Goal: Task Accomplishment & Management: Use online tool/utility

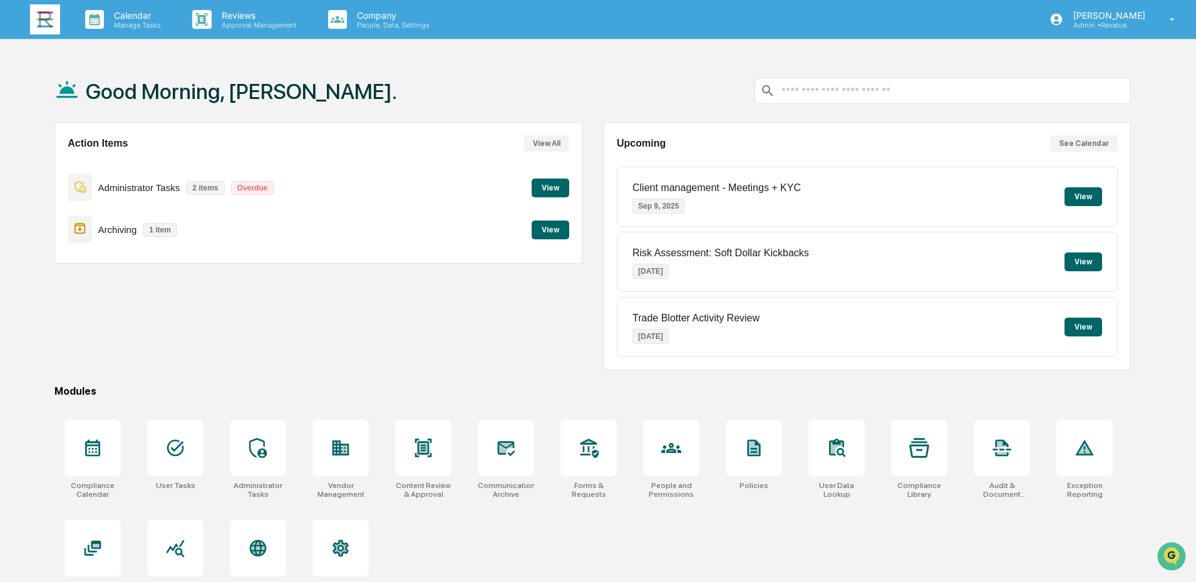
click at [544, 227] on button "View" at bounding box center [550, 229] width 38 height 19
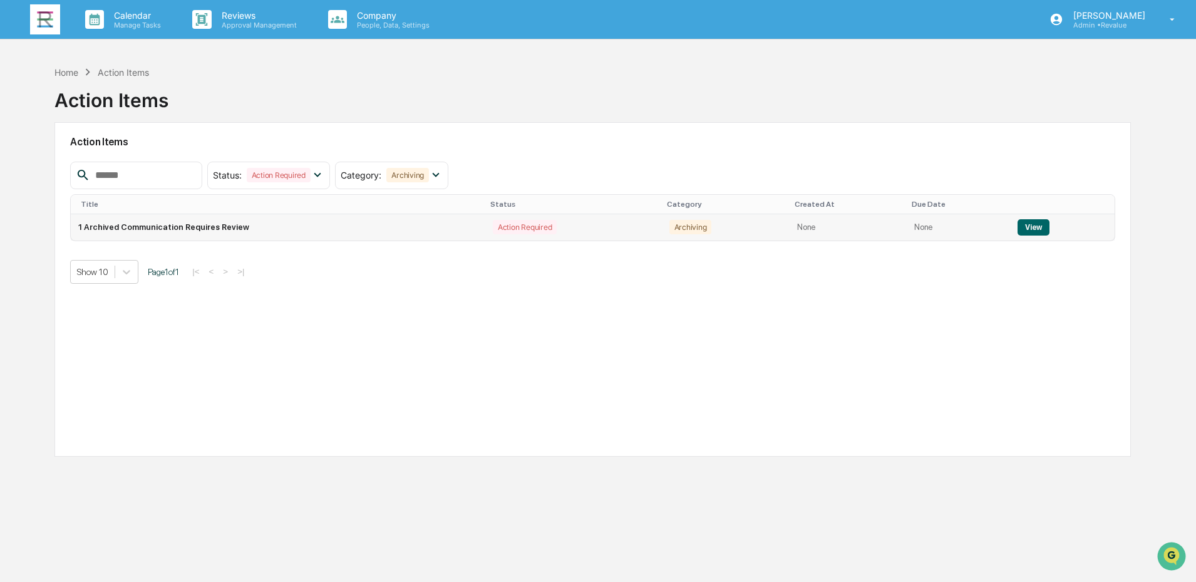
click at [1021, 226] on button "View" at bounding box center [1033, 227] width 32 height 16
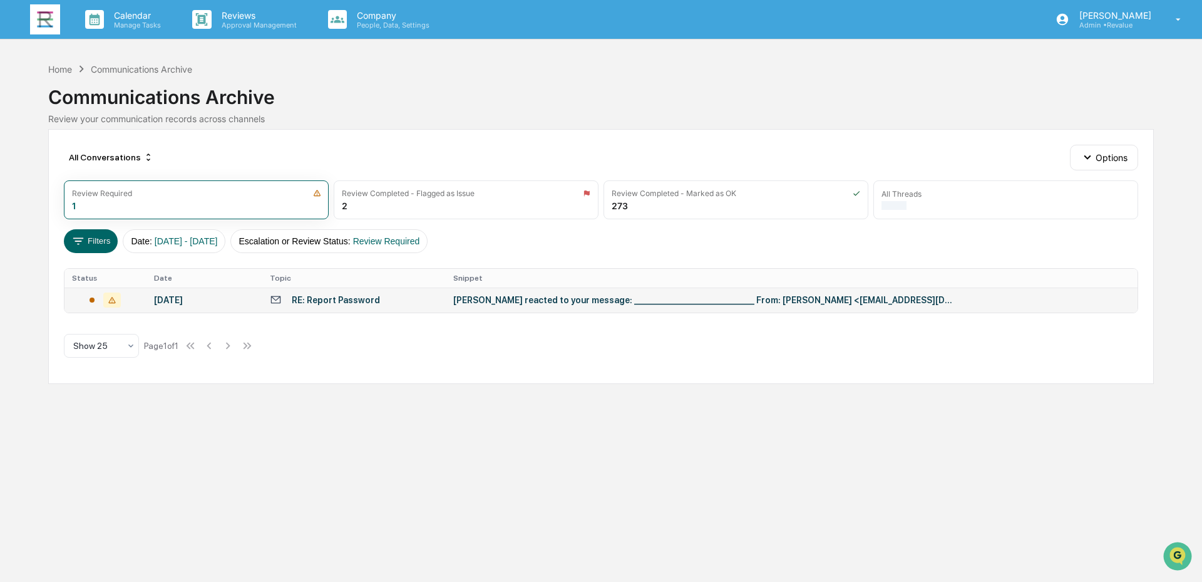
click at [482, 298] on div "Angela Barbash reacted to your message: ________________________________ From: …" at bounding box center [703, 300] width 501 height 10
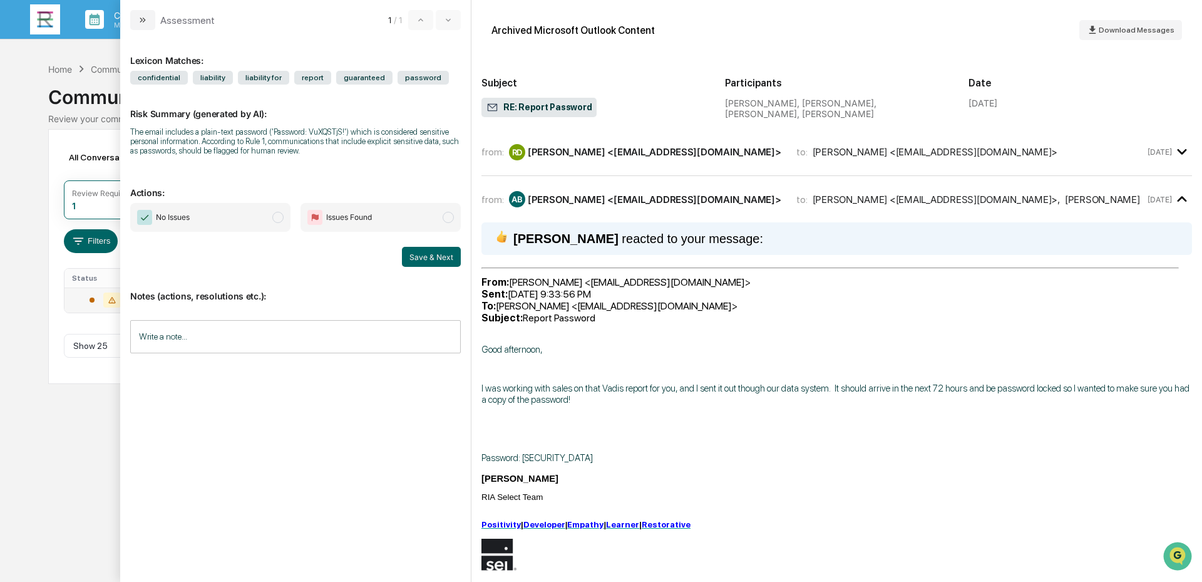
click at [274, 218] on span "modal" at bounding box center [277, 217] width 11 height 11
click at [429, 257] on button "Save & Next" at bounding box center [431, 257] width 59 height 20
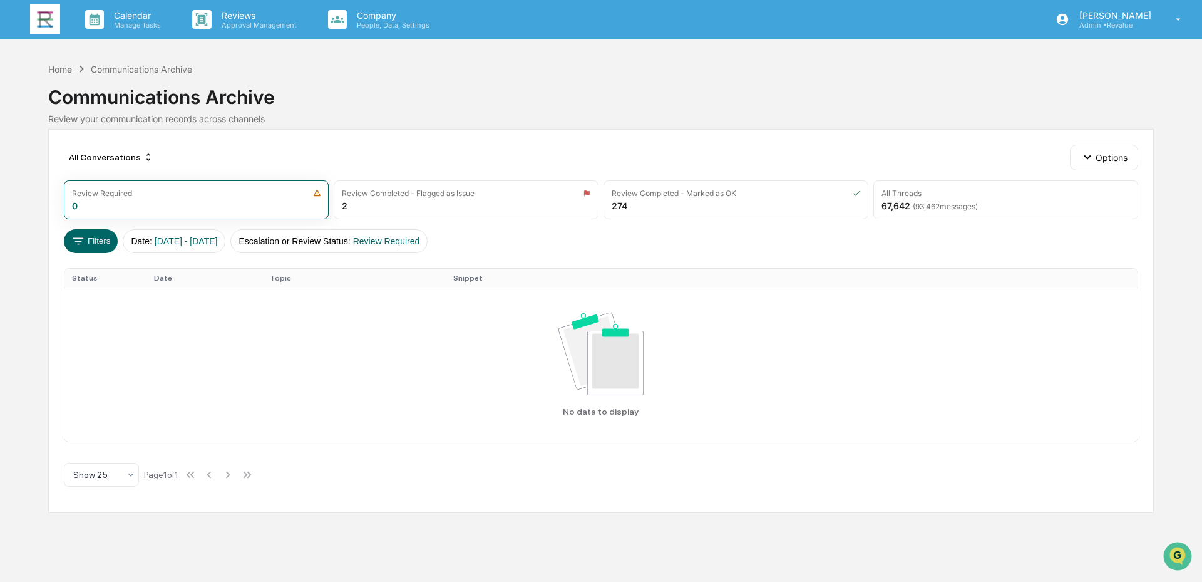
click at [44, 16] on img at bounding box center [45, 19] width 30 height 30
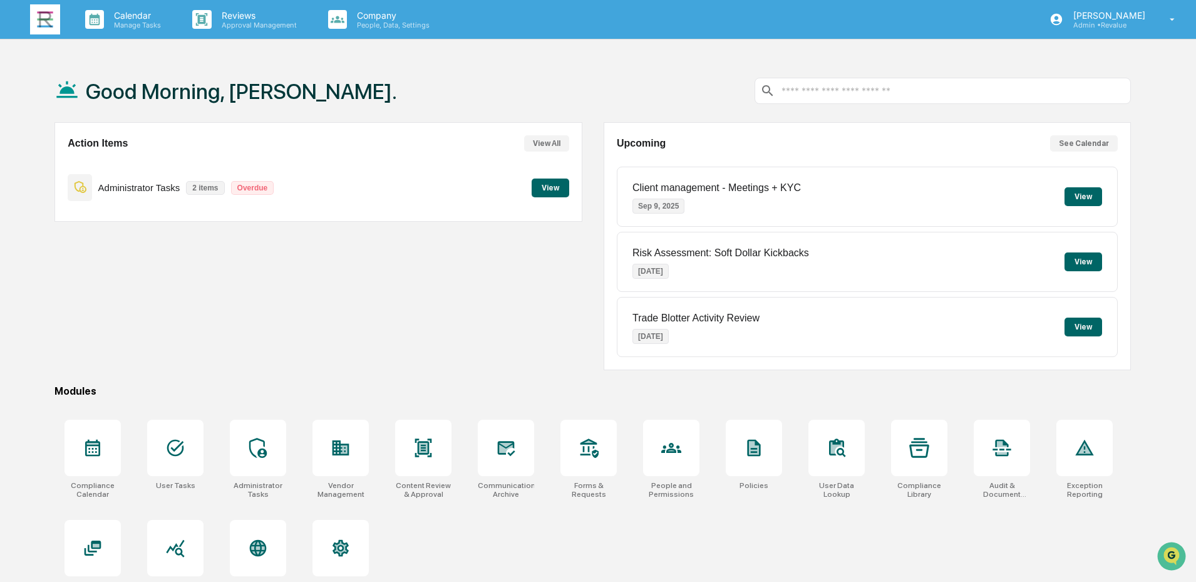
click at [544, 189] on button "View" at bounding box center [550, 187] width 38 height 19
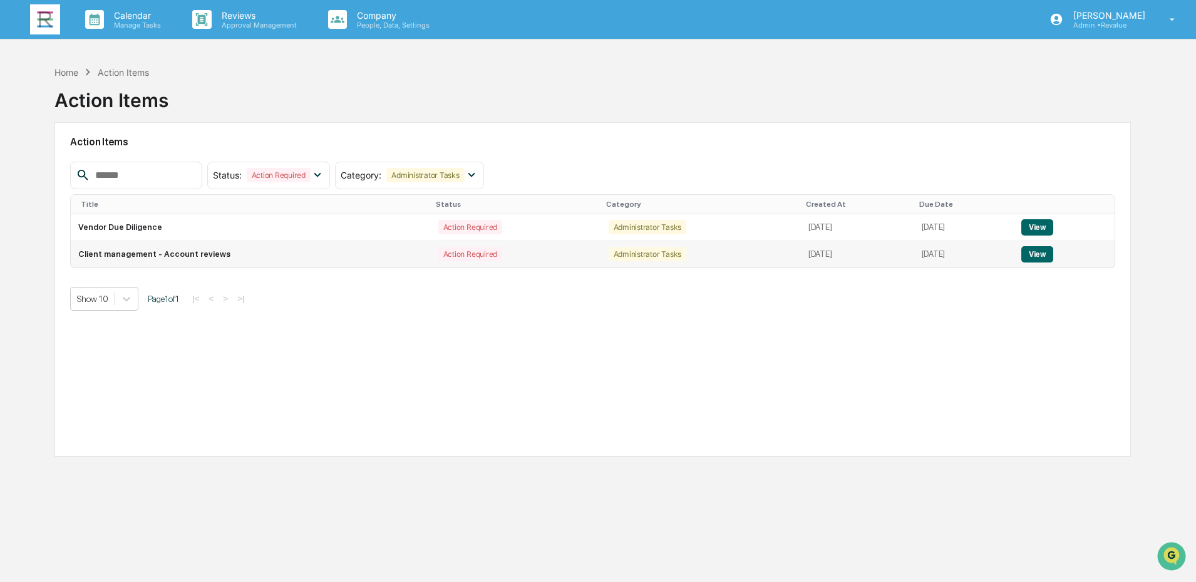
click at [1043, 255] on button "View" at bounding box center [1037, 254] width 32 height 16
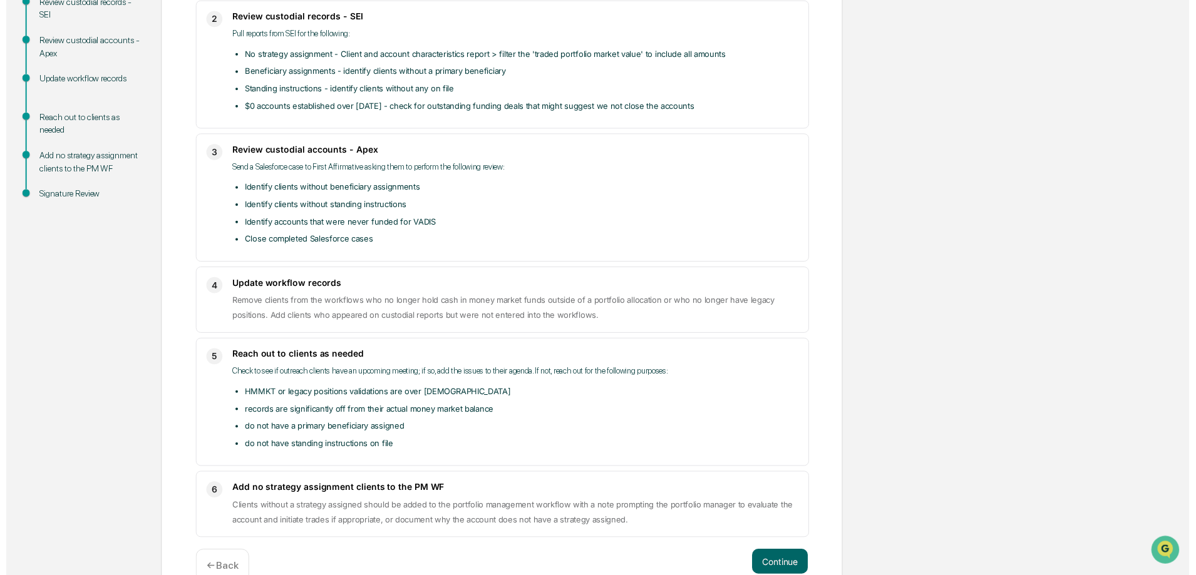
scroll to position [339, 0]
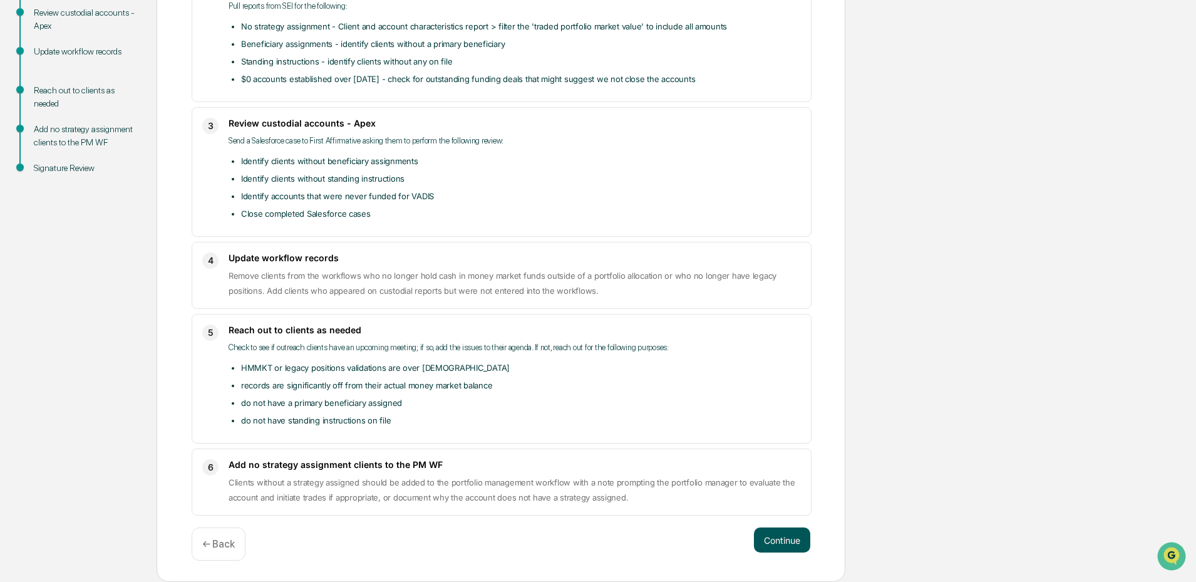
click at [796, 540] on button "Continue" at bounding box center [782, 539] width 56 height 25
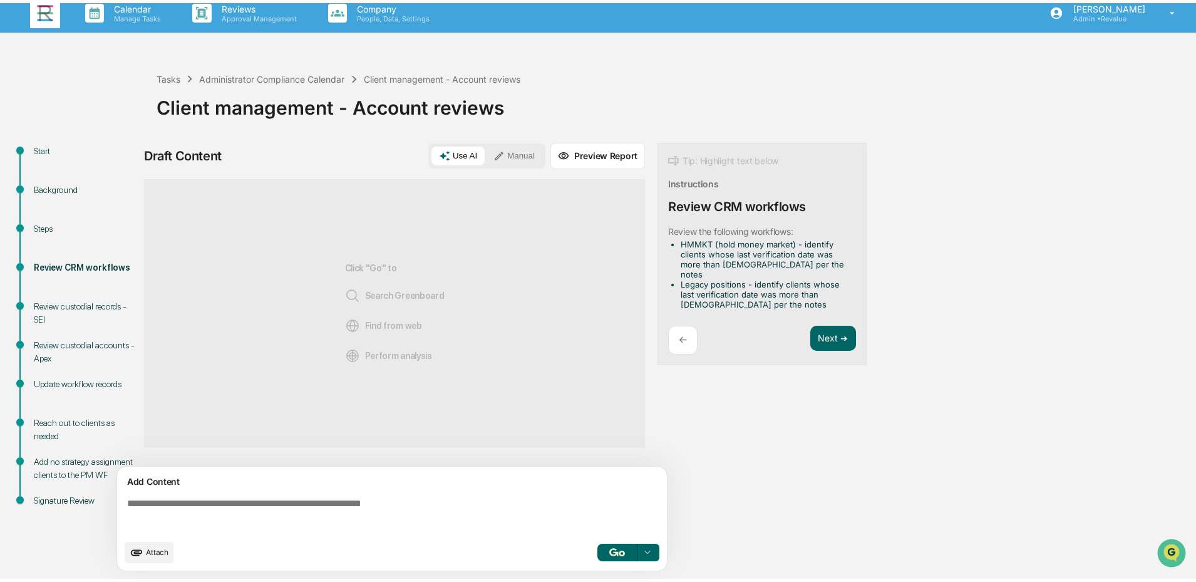
scroll to position [9, 0]
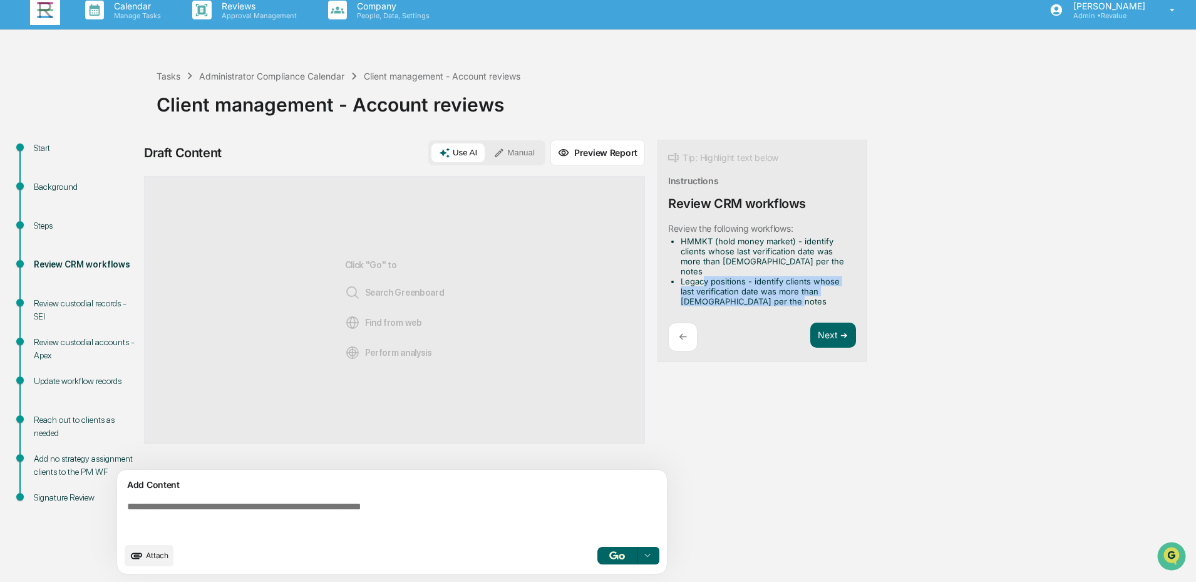
drag, startPoint x: 782, startPoint y: 293, endPoint x: 702, endPoint y: 266, distance: 83.9
click at [702, 276] on li "Legacy positions - identify clients whose last verification date was more than …" at bounding box center [765, 291] width 170 height 30
click at [884, 259] on div "Start Background Steps Review CRM workflows Review custodial records - SEI Revi…" at bounding box center [597, 361] width 1183 height 442
click at [47, 9] on img at bounding box center [45, 10] width 30 height 30
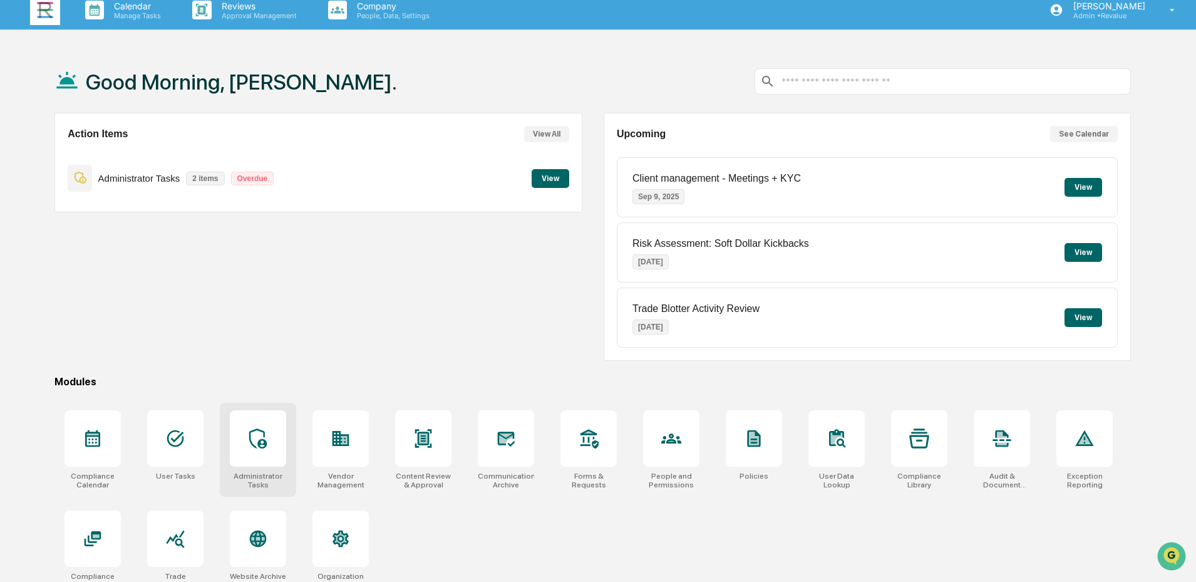
click at [261, 454] on div at bounding box center [258, 438] width 56 height 56
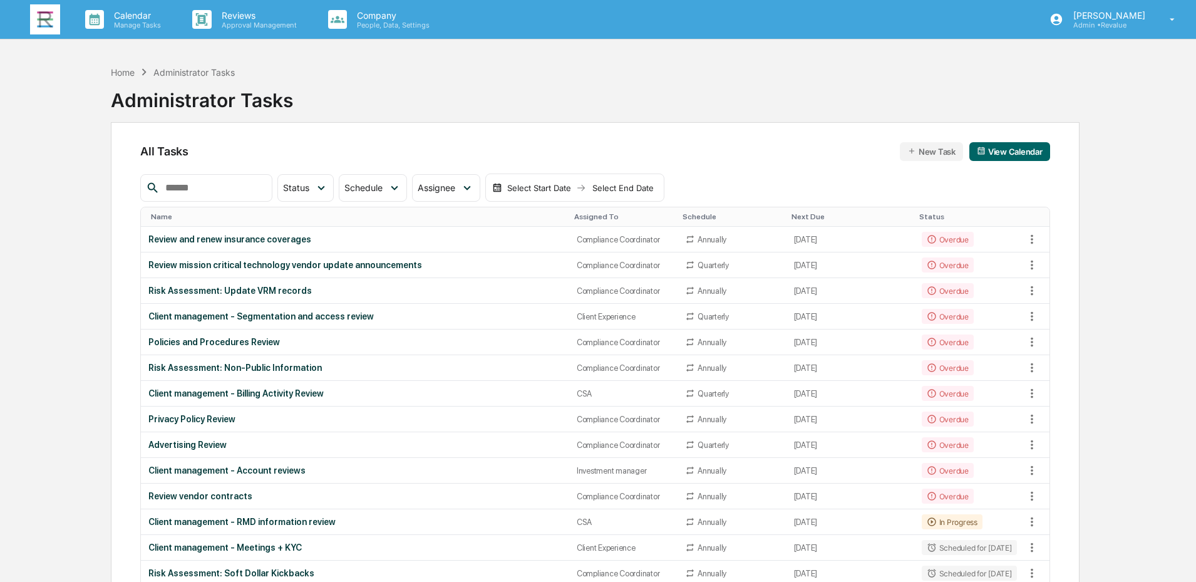
click at [216, 191] on input "text" at bounding box center [213, 188] width 106 height 16
type input "******"
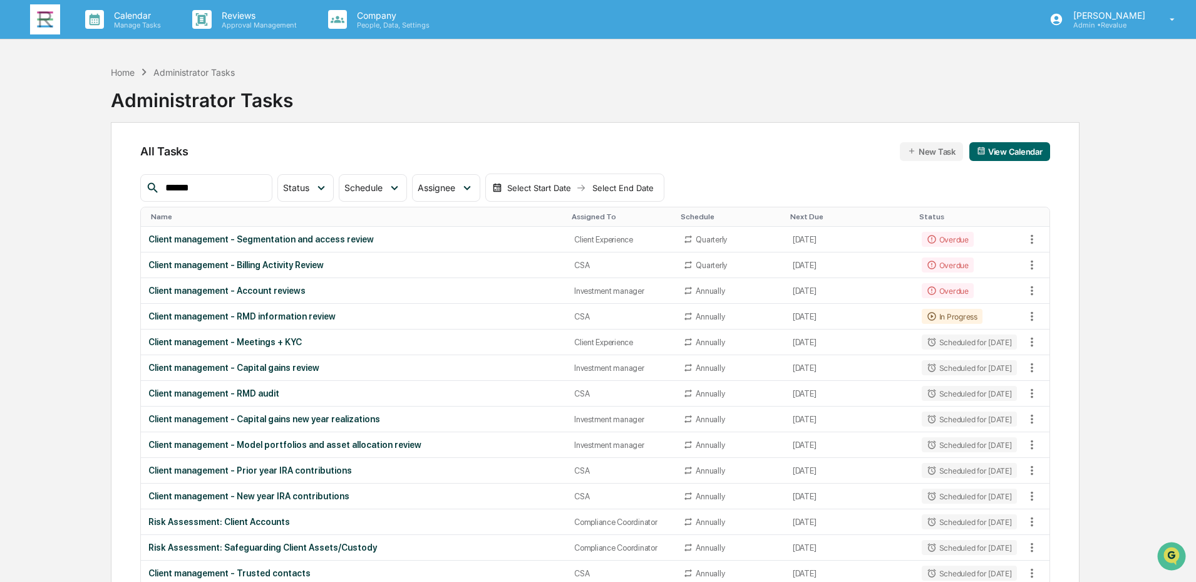
click at [36, 20] on img at bounding box center [45, 19] width 30 height 30
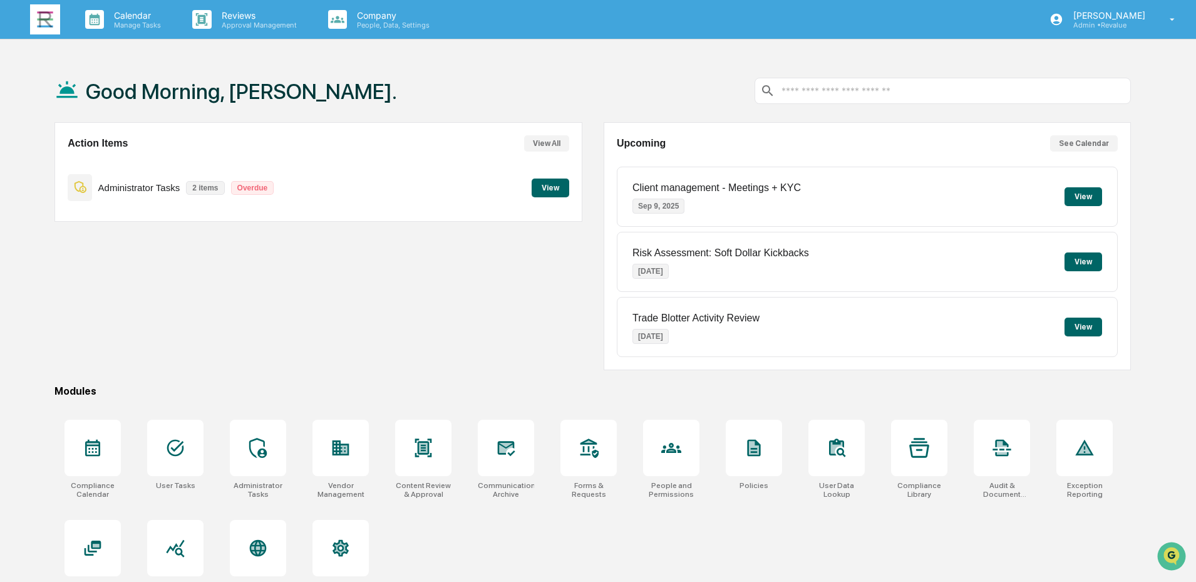
click at [553, 188] on button "View" at bounding box center [550, 187] width 38 height 19
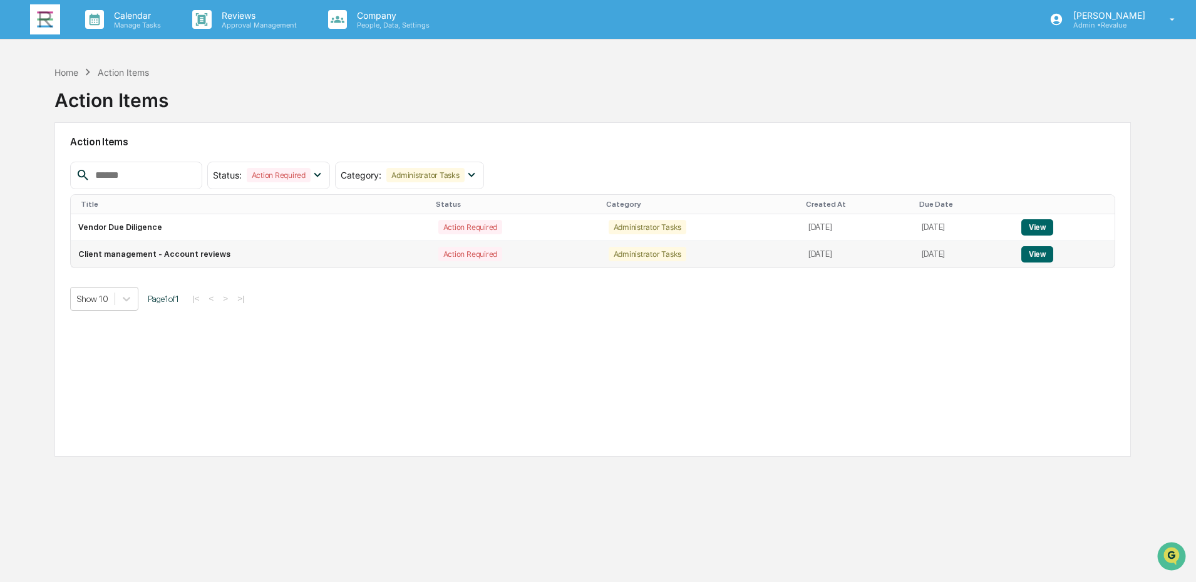
click at [1038, 254] on button "View" at bounding box center [1037, 254] width 32 height 16
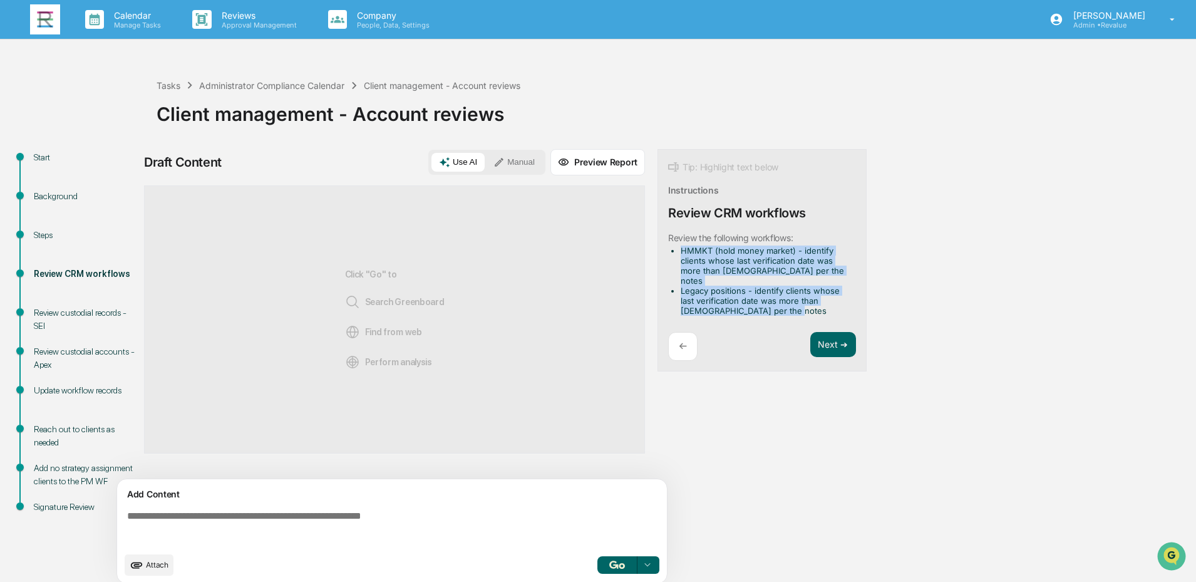
drag, startPoint x: 778, startPoint y: 303, endPoint x: 662, endPoint y: 251, distance: 126.9
click at [662, 251] on div "Tip: Highlight text below Instructions Review CRM workflows ​Review the followi…" at bounding box center [761, 260] width 209 height 223
click at [715, 233] on button "Focus Assistant" at bounding box center [714, 230] width 65 height 16
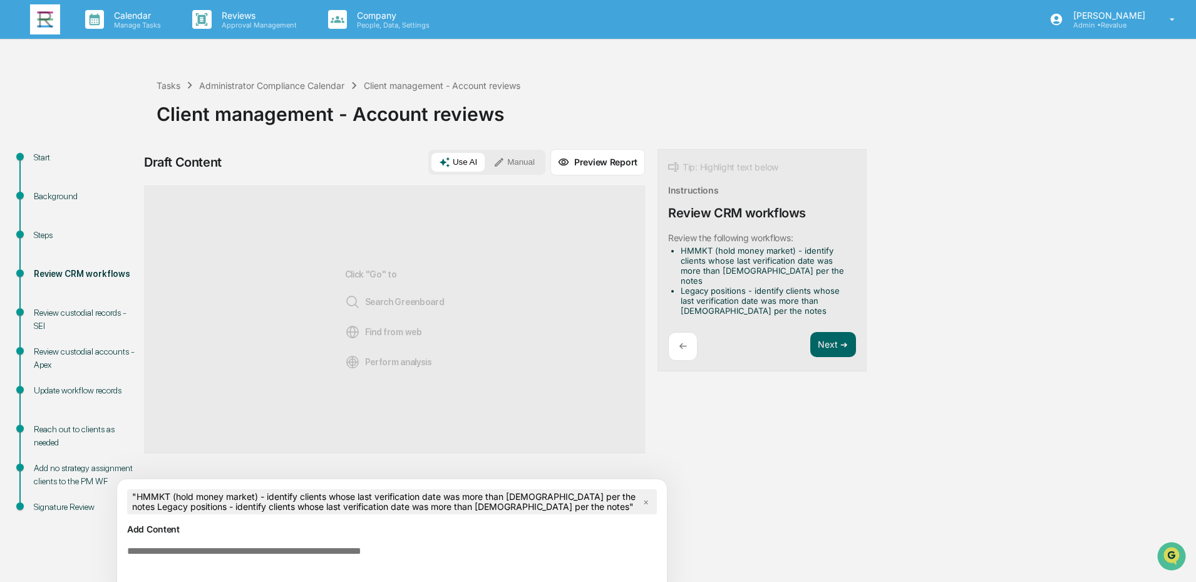
click at [808, 483] on div "Draft Content Use AI Manual Preview Report Sources Click "Go" to Search Greenbo…" at bounding box center [494, 387] width 701 height 477
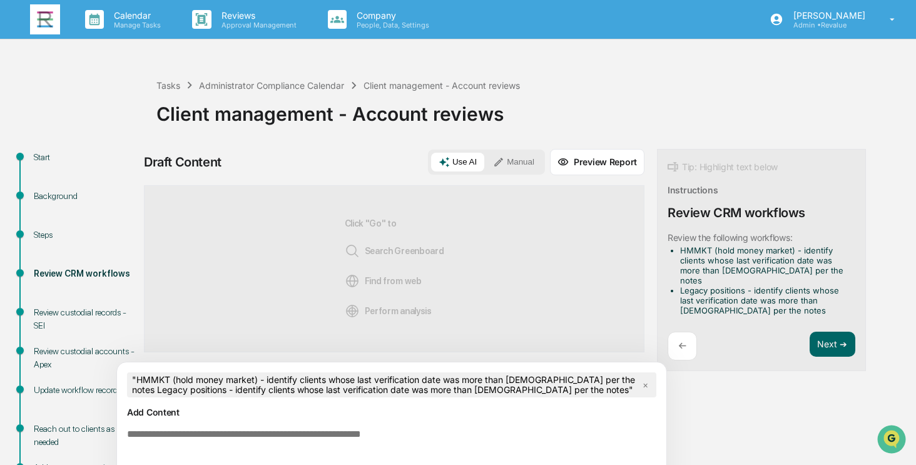
scroll to position [85, 0]
